Goal: Task Accomplishment & Management: Manage account settings

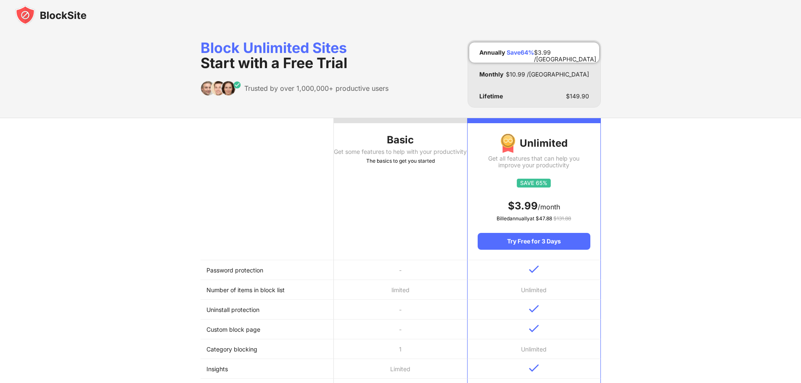
click at [412, 208] on th "Basic Get some features to help with your productivity The basics to get you st…" at bounding box center [400, 189] width 133 height 142
click at [412, 209] on th "Basic Get some features to help with your productivity The basics to get you st…" at bounding box center [400, 189] width 133 height 142
click at [410, 207] on th "Basic Get some features to help with your productivity The basics to get you st…" at bounding box center [400, 189] width 133 height 142
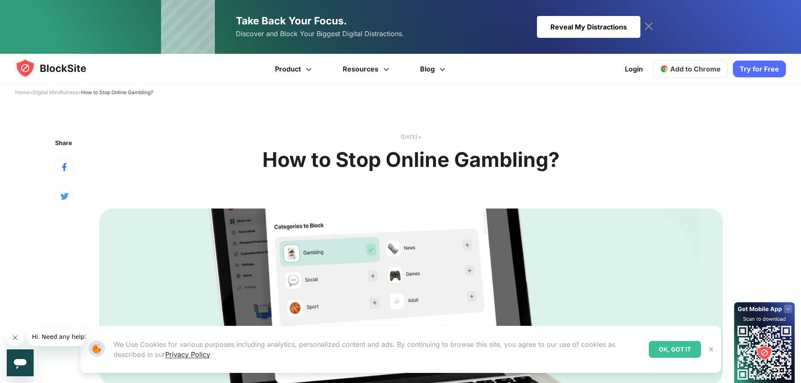
click at [619, 32] on div "Reveal My Distractions" at bounding box center [588, 27] width 103 height 22
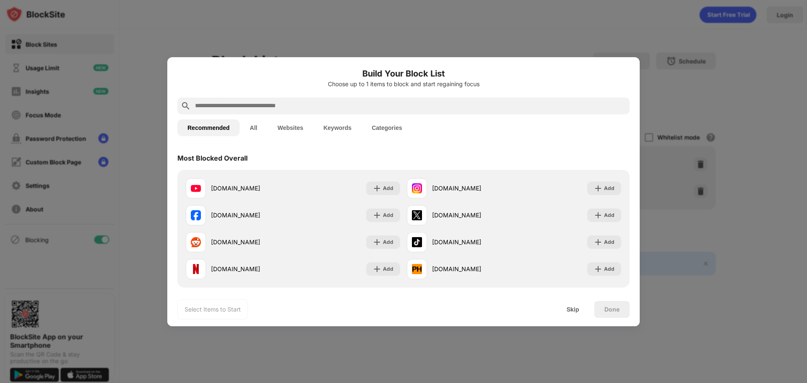
click at [259, 129] on button "All" at bounding box center [254, 127] width 28 height 17
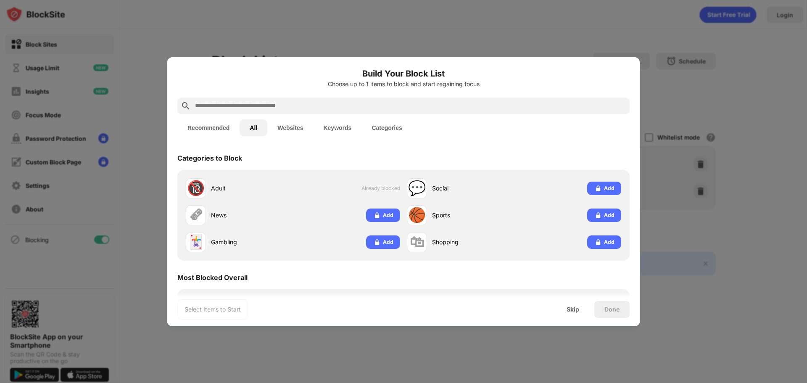
click at [280, 128] on button "Websites" at bounding box center [290, 127] width 46 height 17
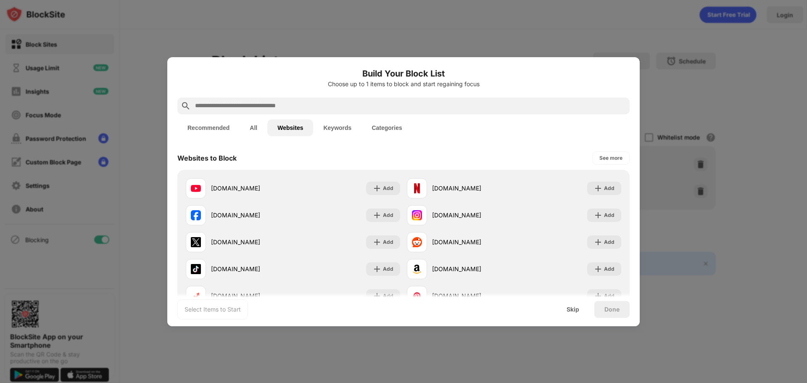
click at [247, 128] on button "All" at bounding box center [254, 127] width 28 height 17
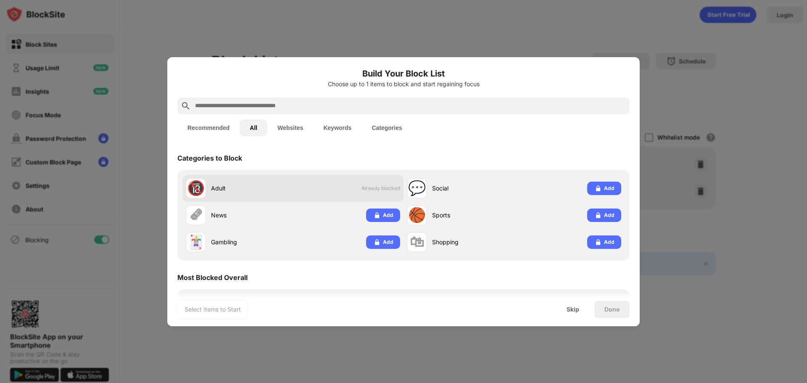
drag, startPoint x: 295, startPoint y: 129, endPoint x: 295, endPoint y: 177, distance: 47.5
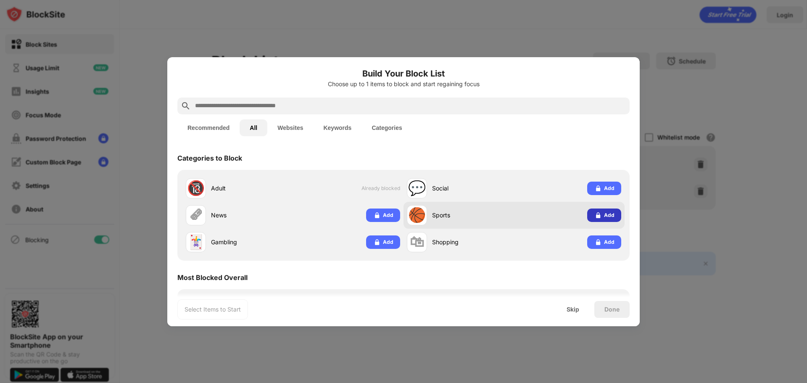
click at [594, 215] on img at bounding box center [598, 215] width 8 height 8
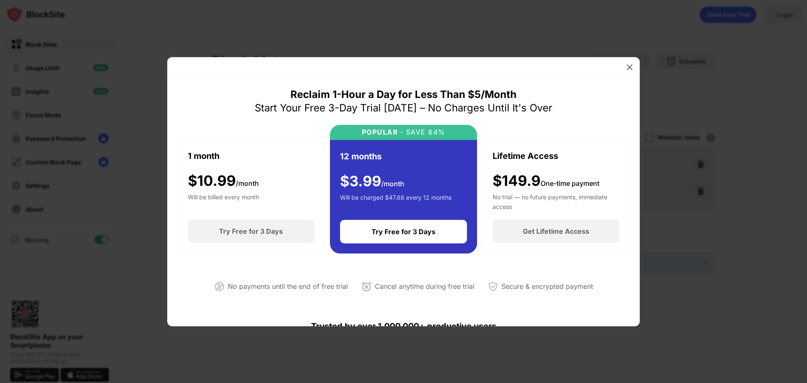
click at [622, 64] on div at bounding box center [403, 67] width 472 height 21
click at [624, 64] on div at bounding box center [629, 67] width 13 height 13
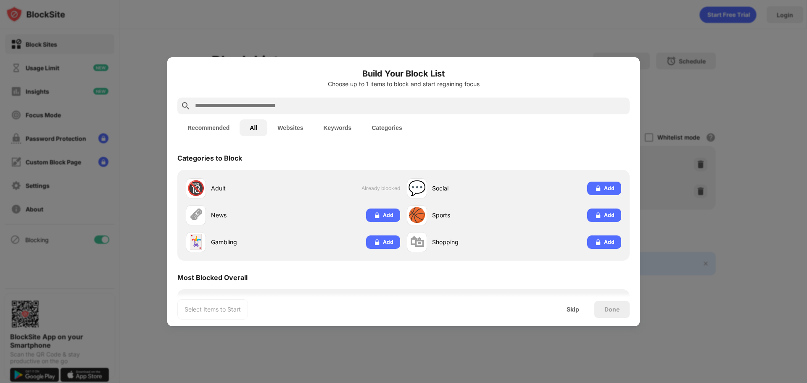
click at [357, 129] on button "Keywords" at bounding box center [337, 127] width 48 height 17
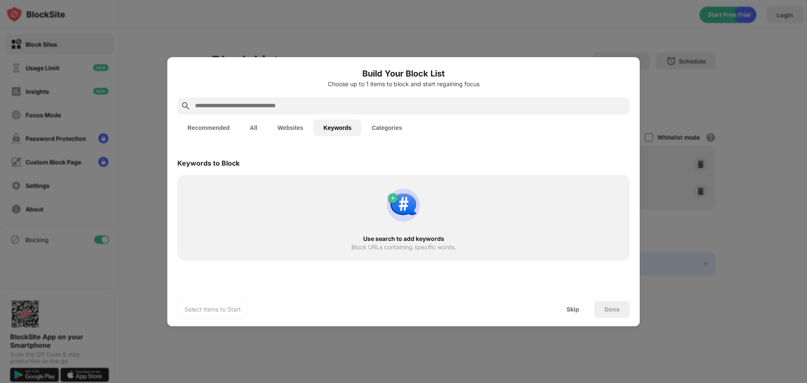
click at [384, 127] on button "Categories" at bounding box center [386, 127] width 50 height 17
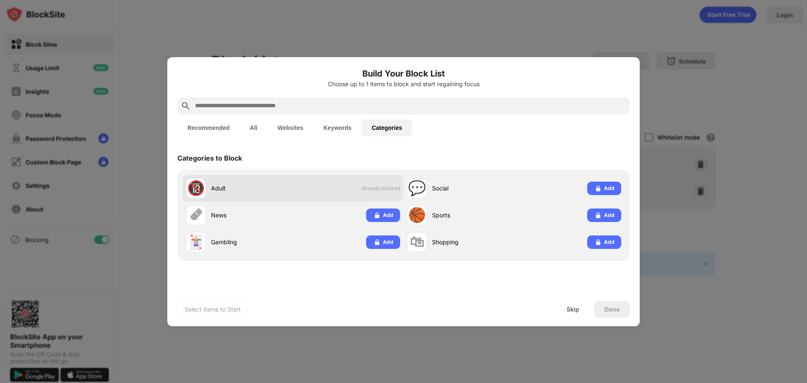
click at [379, 187] on span "Already blocked" at bounding box center [380, 188] width 39 height 6
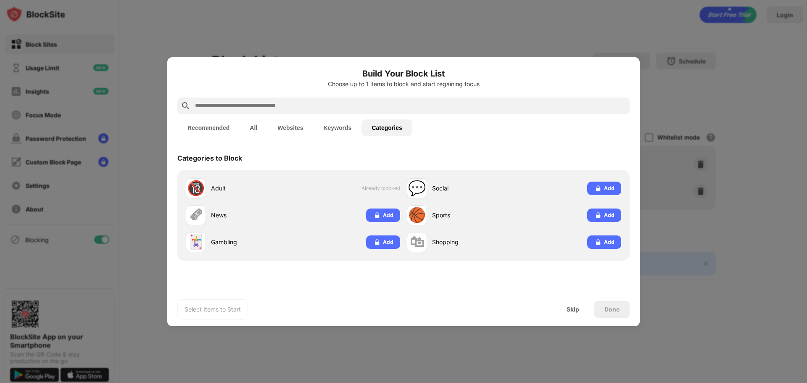
click at [674, 84] on div at bounding box center [403, 191] width 807 height 383
click at [575, 308] on div "Skip" at bounding box center [573, 309] width 13 height 7
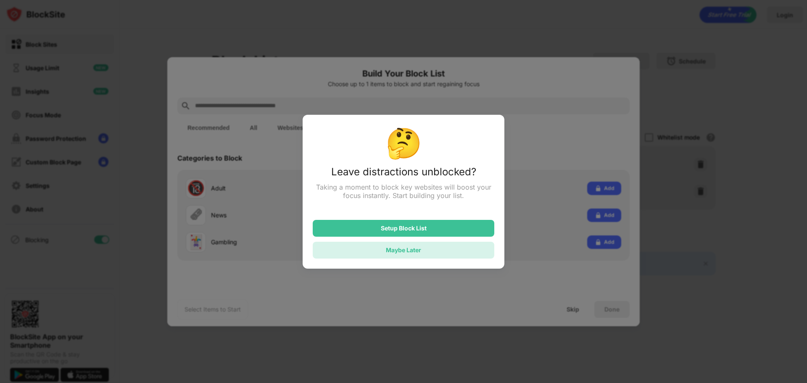
click at [441, 255] on div "Maybe Later" at bounding box center [404, 250] width 182 height 17
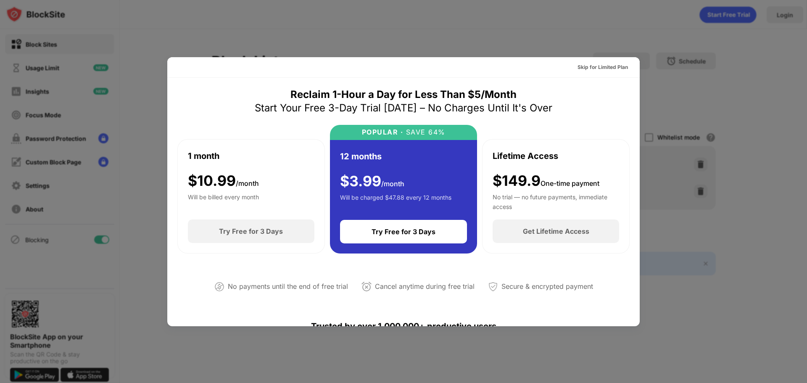
drag, startPoint x: 662, startPoint y: 79, endPoint x: 667, endPoint y: 81, distance: 4.7
click at [664, 79] on div at bounding box center [403, 191] width 807 height 383
drag, startPoint x: 688, startPoint y: 100, endPoint x: 551, endPoint y: 27, distance: 155.1
click at [688, 100] on div at bounding box center [403, 191] width 807 height 383
